Goal: Task Accomplishment & Management: Complete application form

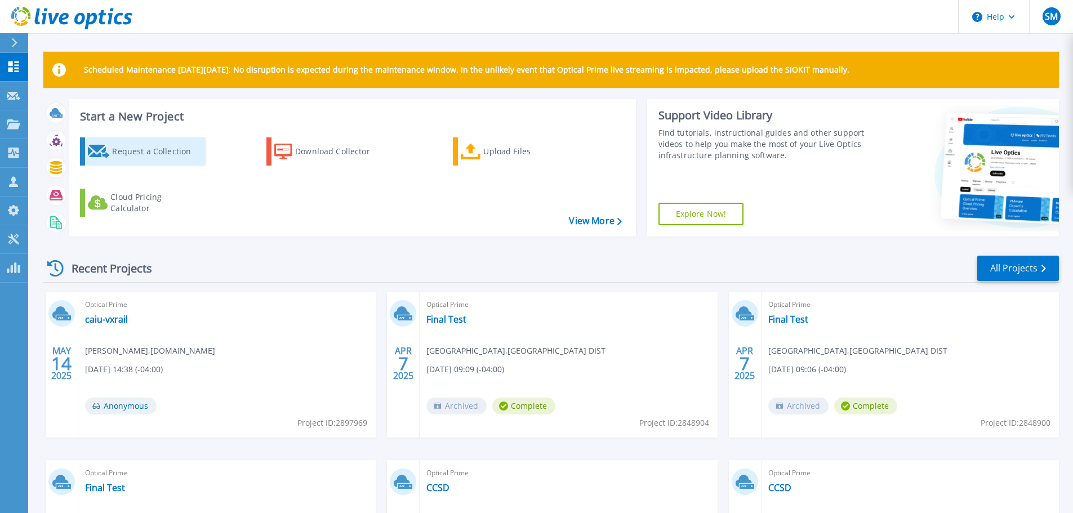
click at [140, 153] on div "Request a Collection" at bounding box center [157, 151] width 90 height 23
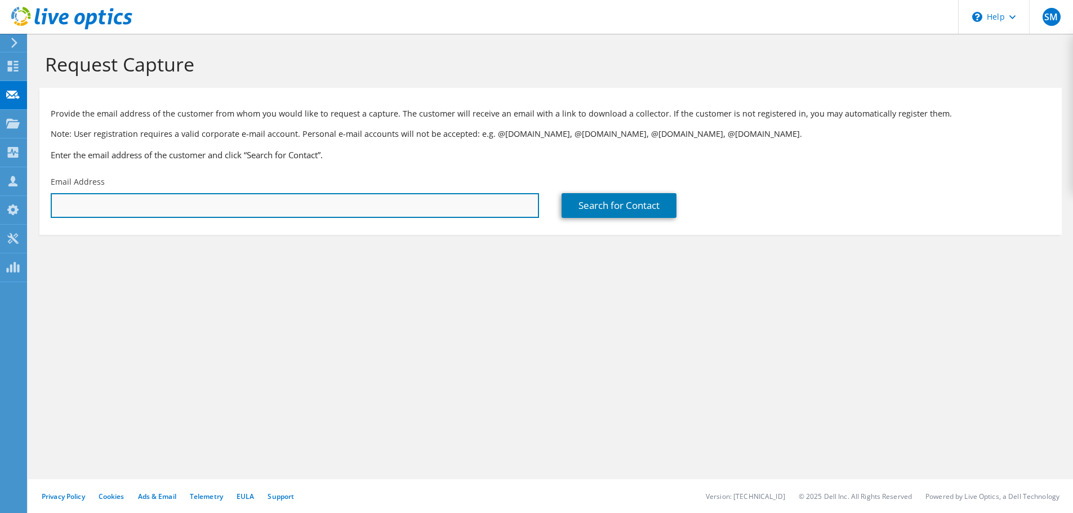
click at [318, 209] on input "text" at bounding box center [295, 205] width 488 height 25
paste input "[EMAIL_ADDRESS][DOMAIN_NAME]"
type input "[EMAIL_ADDRESS][DOMAIN_NAME]"
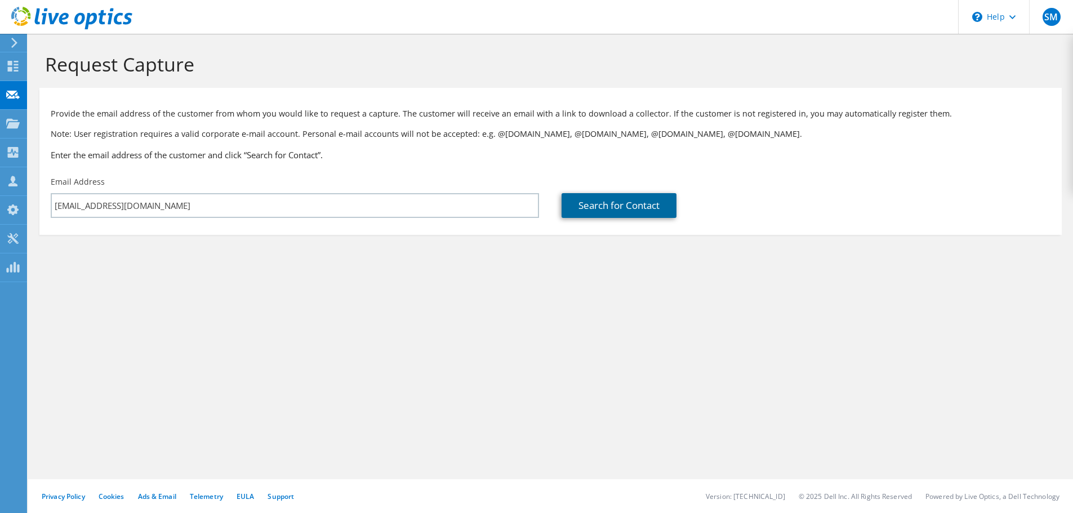
click at [614, 202] on link "Search for Contact" at bounding box center [618, 205] width 115 height 25
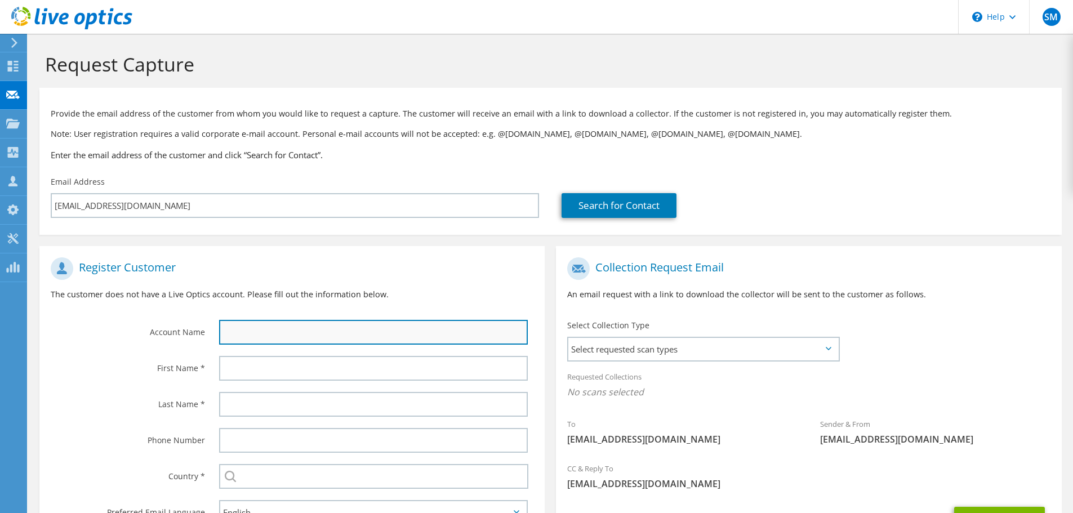
click at [322, 329] on input "text" at bounding box center [373, 332] width 309 height 25
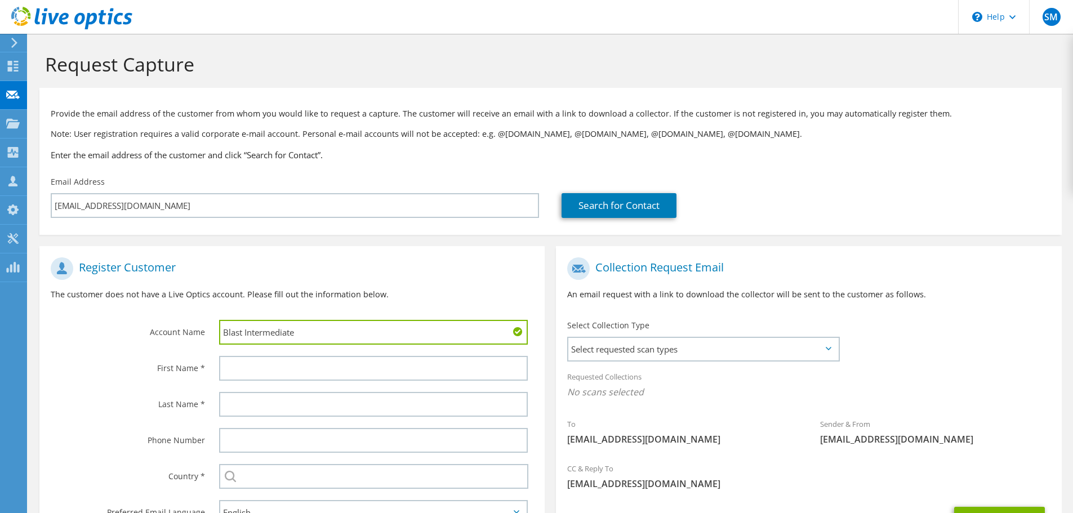
click at [315, 334] on input "Blast Intermediate" at bounding box center [373, 332] width 309 height 25
type input "Blast Intermediate school Unit 17"
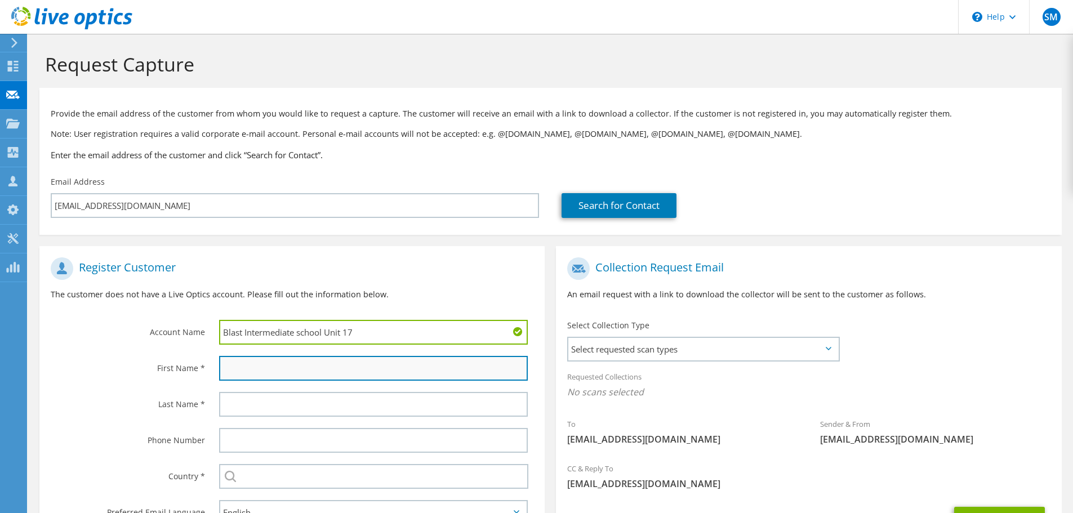
click at [271, 375] on input "text" at bounding box center [373, 368] width 309 height 25
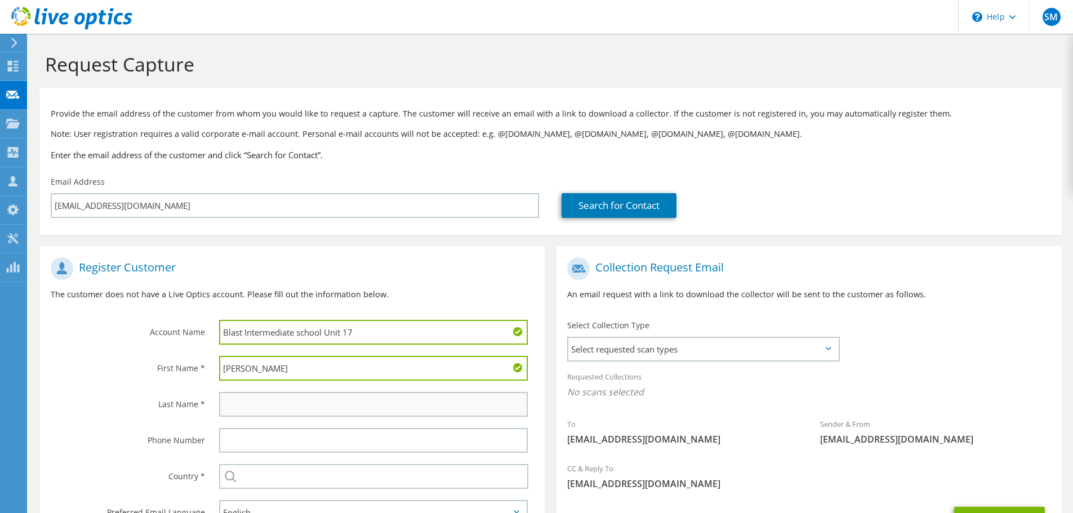
type input "Kyle"
click at [250, 409] on input "text" at bounding box center [373, 404] width 309 height 25
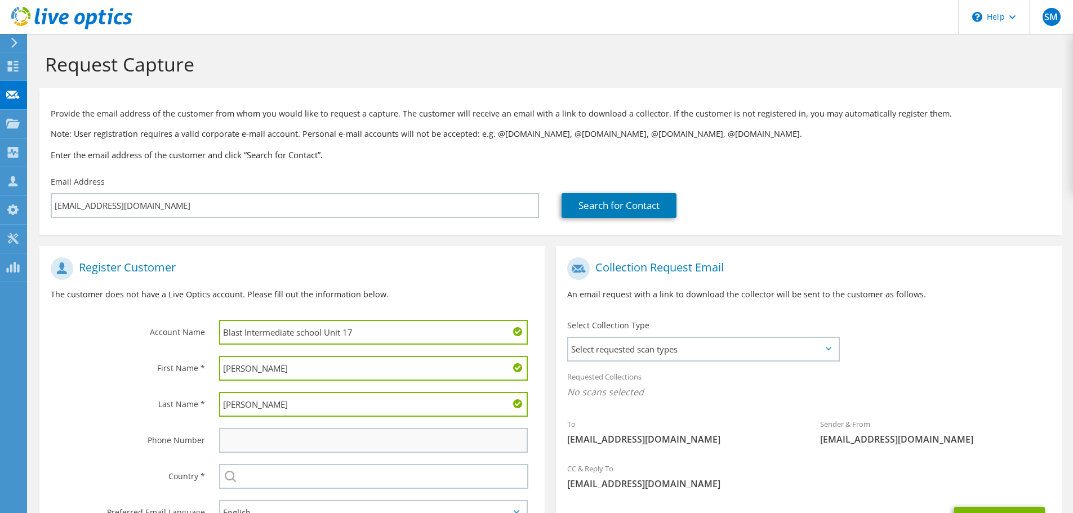
type input "Roberts"
click at [256, 444] on input "text" at bounding box center [373, 440] width 309 height 25
click at [251, 472] on input "text" at bounding box center [373, 476] width 309 height 25
type input "United States"
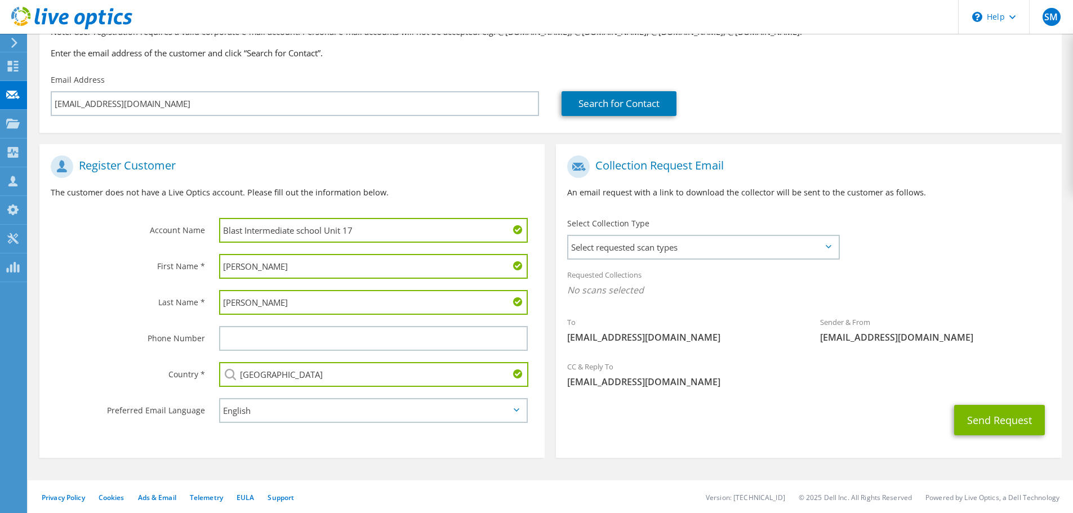
scroll to position [103, 0]
click at [698, 240] on span "Select requested scan types" at bounding box center [703, 246] width 270 height 23
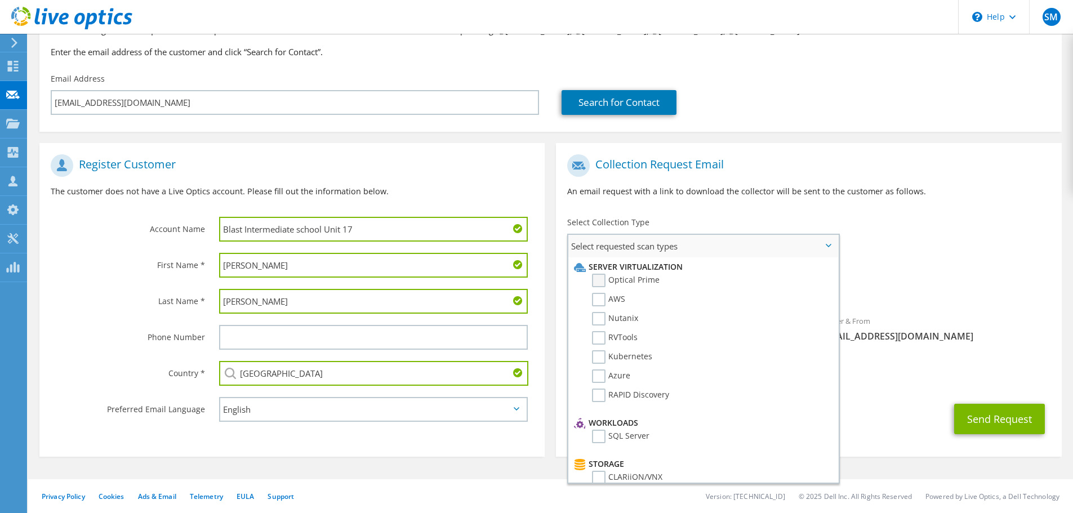
click at [599, 279] on label "Optical Prime" at bounding box center [626, 281] width 68 height 14
click at [0, 0] on input "Optical Prime" at bounding box center [0, 0] width 0 height 0
click at [596, 436] on label "SQL Server" at bounding box center [620, 437] width 57 height 14
click at [0, 0] on input "SQL Server" at bounding box center [0, 0] width 0 height 0
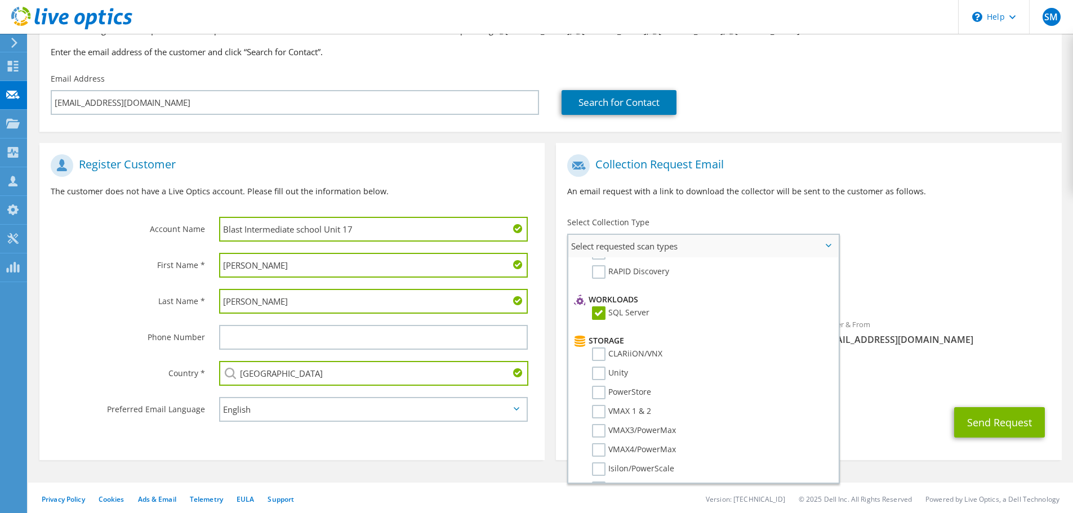
scroll to position [159, 0]
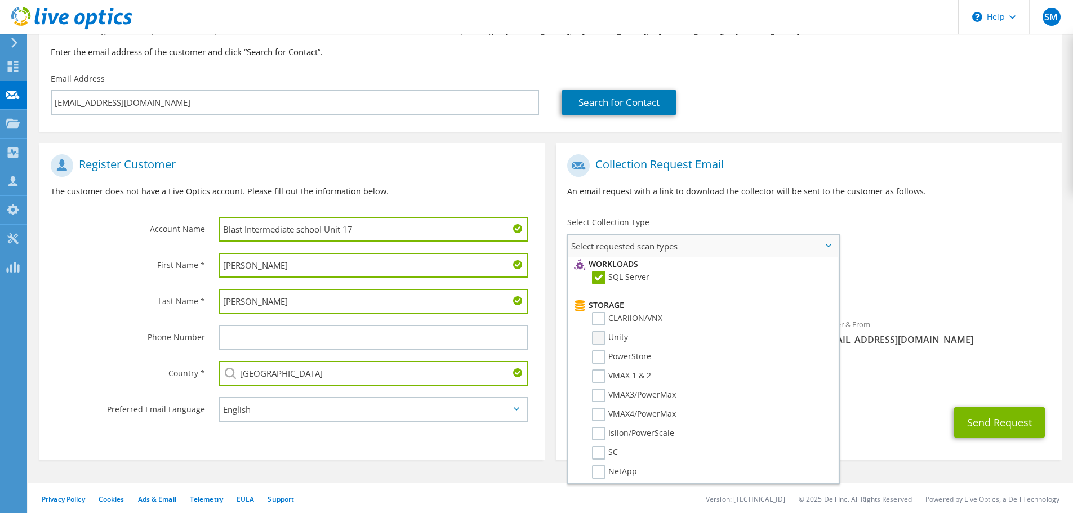
click at [600, 340] on label "Unity" at bounding box center [610, 338] width 36 height 14
click at [0, 0] on input "Unity" at bounding box center [0, 0] width 0 height 0
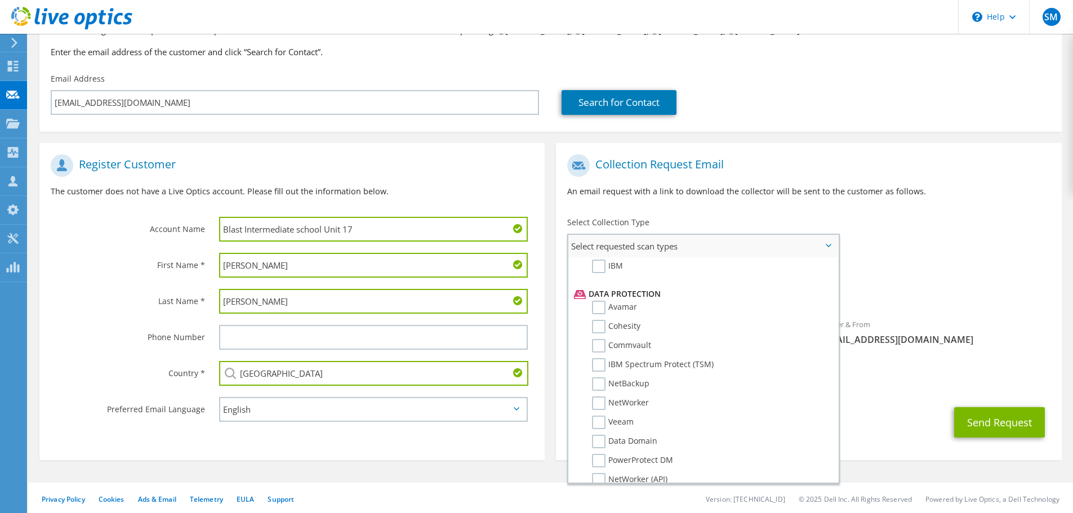
scroll to position [462, 0]
click at [597, 419] on label "Veeam" at bounding box center [613, 420] width 42 height 14
click at [0, 0] on input "Veeam" at bounding box center [0, 0] width 0 height 0
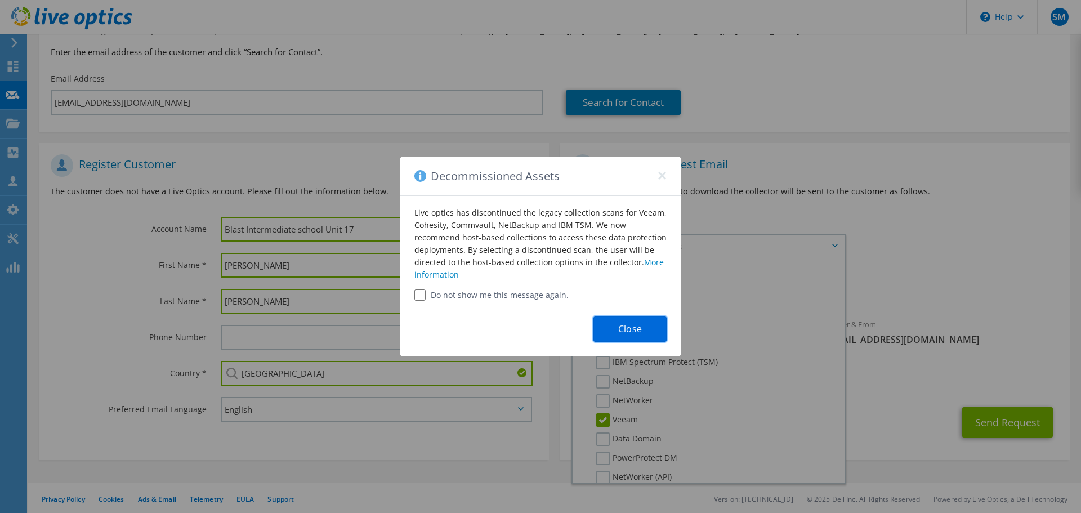
click at [633, 335] on button "Close" at bounding box center [629, 328] width 73 height 25
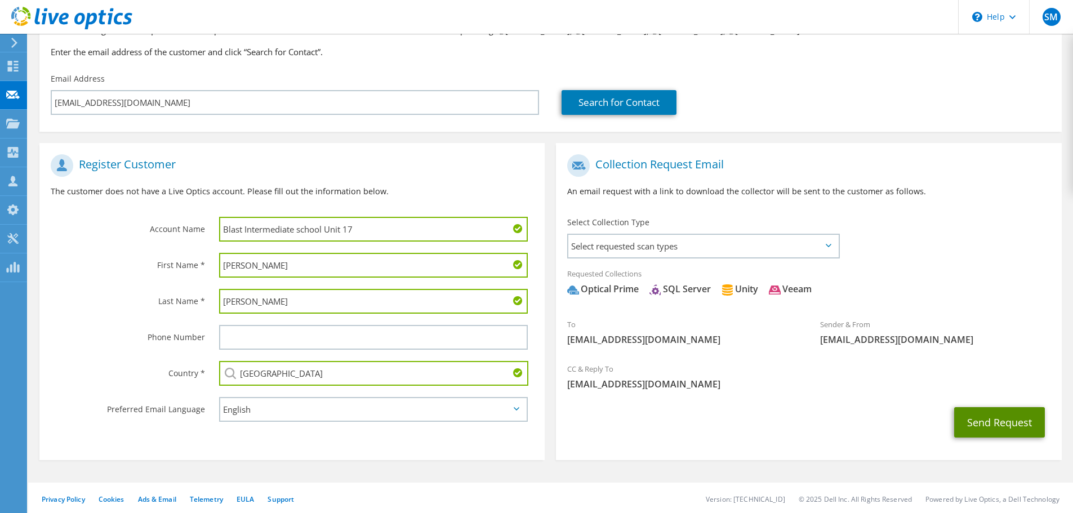
click at [993, 426] on button "Send Request" at bounding box center [999, 422] width 91 height 30
